Goal: Task Accomplishment & Management: Manage account settings

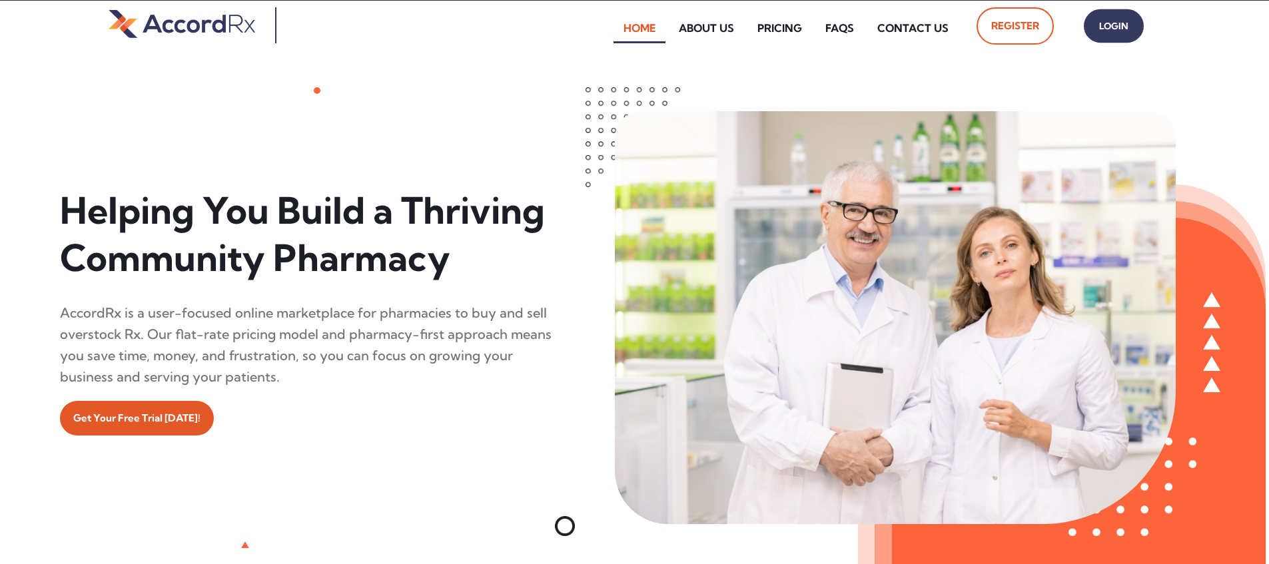
click at [608, 26] on span "Login" at bounding box center [1113, 26] width 33 height 19
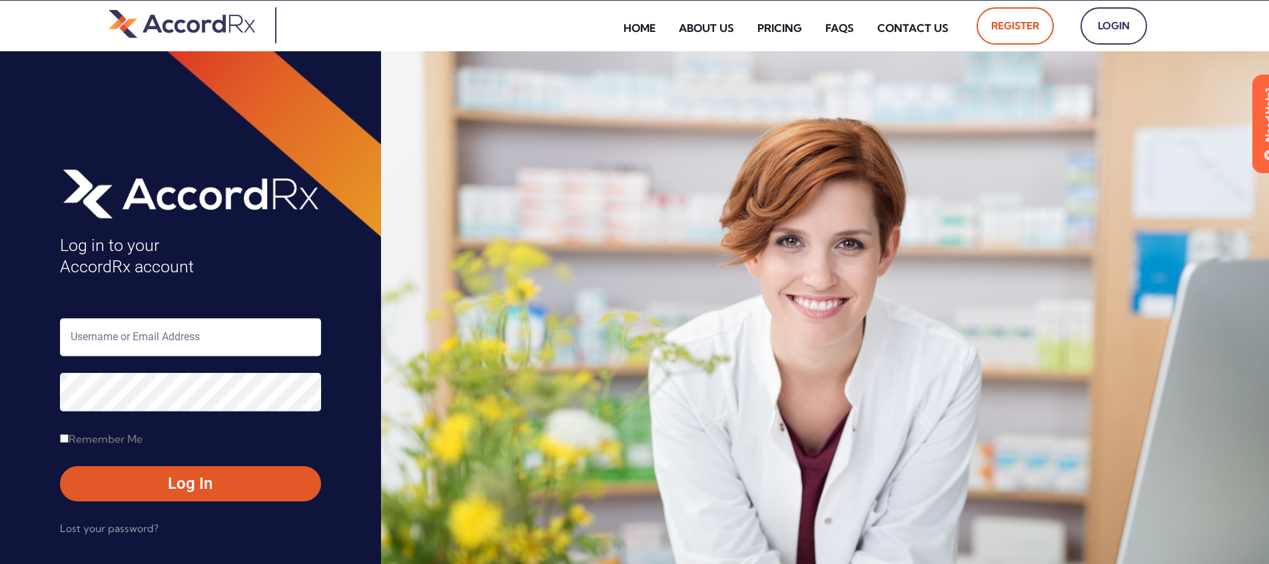
click at [130, 341] on input "text" at bounding box center [190, 337] width 261 height 38
type input "ARX-Erica"
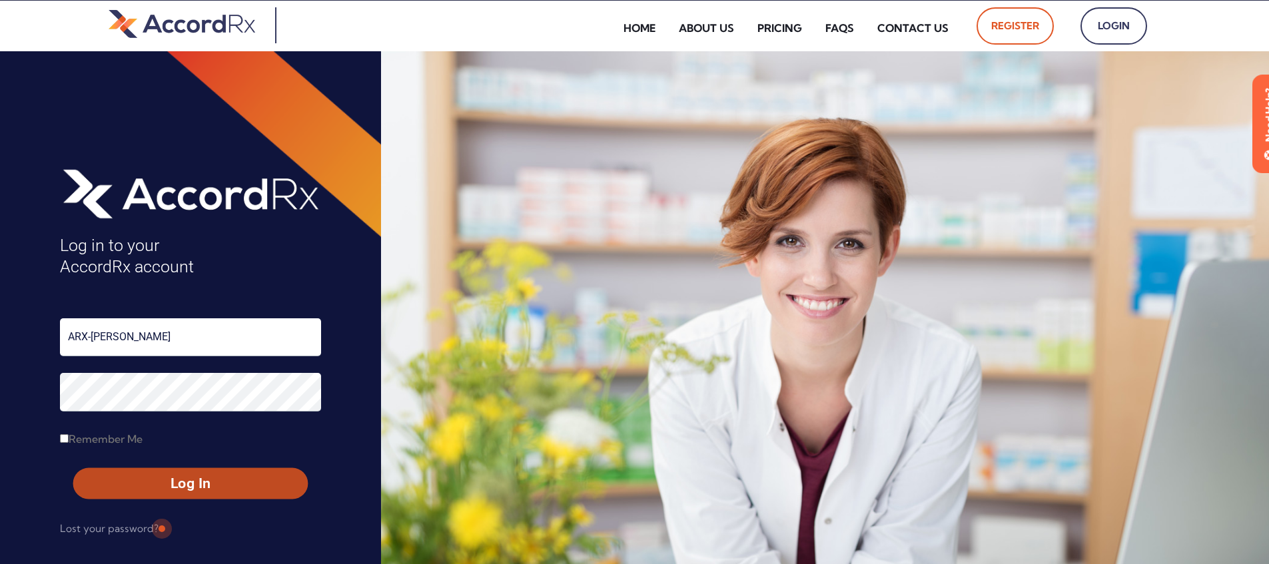
click at [161, 486] on span "Log In" at bounding box center [190, 483] width 211 height 19
